Goal: Book appointment/travel/reservation

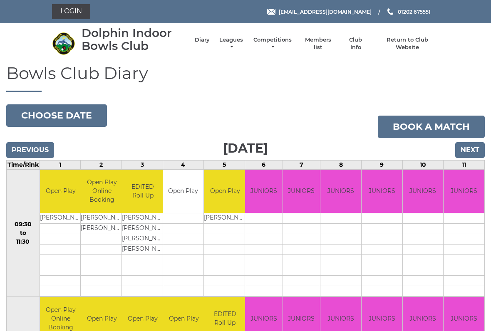
click at [468, 136] on link "Book a match" at bounding box center [431, 127] width 107 height 22
click at [466, 150] on input "Next" at bounding box center [471, 150] width 30 height 16
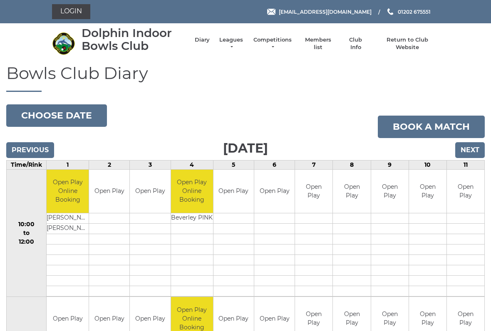
click at [37, 152] on input "Previous" at bounding box center [30, 150] width 48 height 16
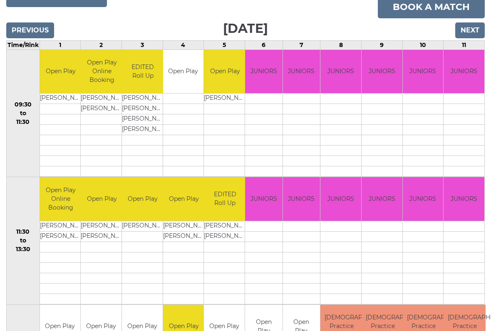
scroll to position [133, 0]
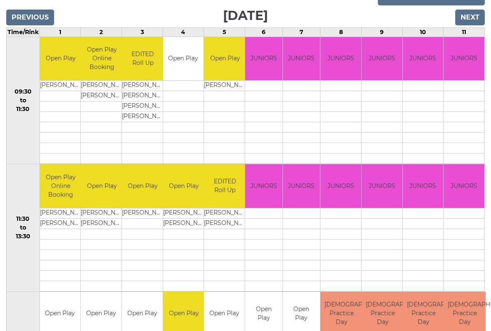
click at [476, 10] on input "Next" at bounding box center [471, 18] width 30 height 16
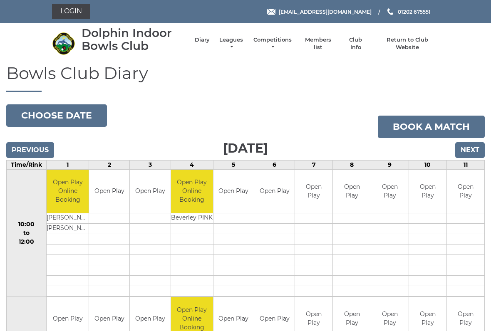
click at [473, 15] on div "Login reception@dolphinibc.com 01202 675551" at bounding box center [245, 11] width 491 height 23
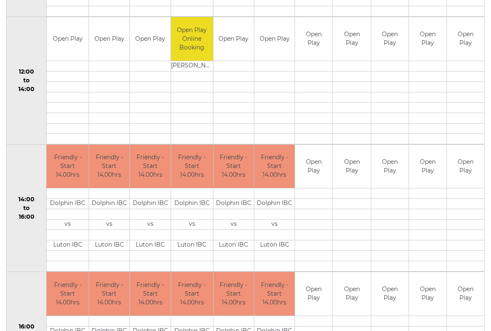
scroll to position [281, 0]
